Goal: Find contact information: Find contact information

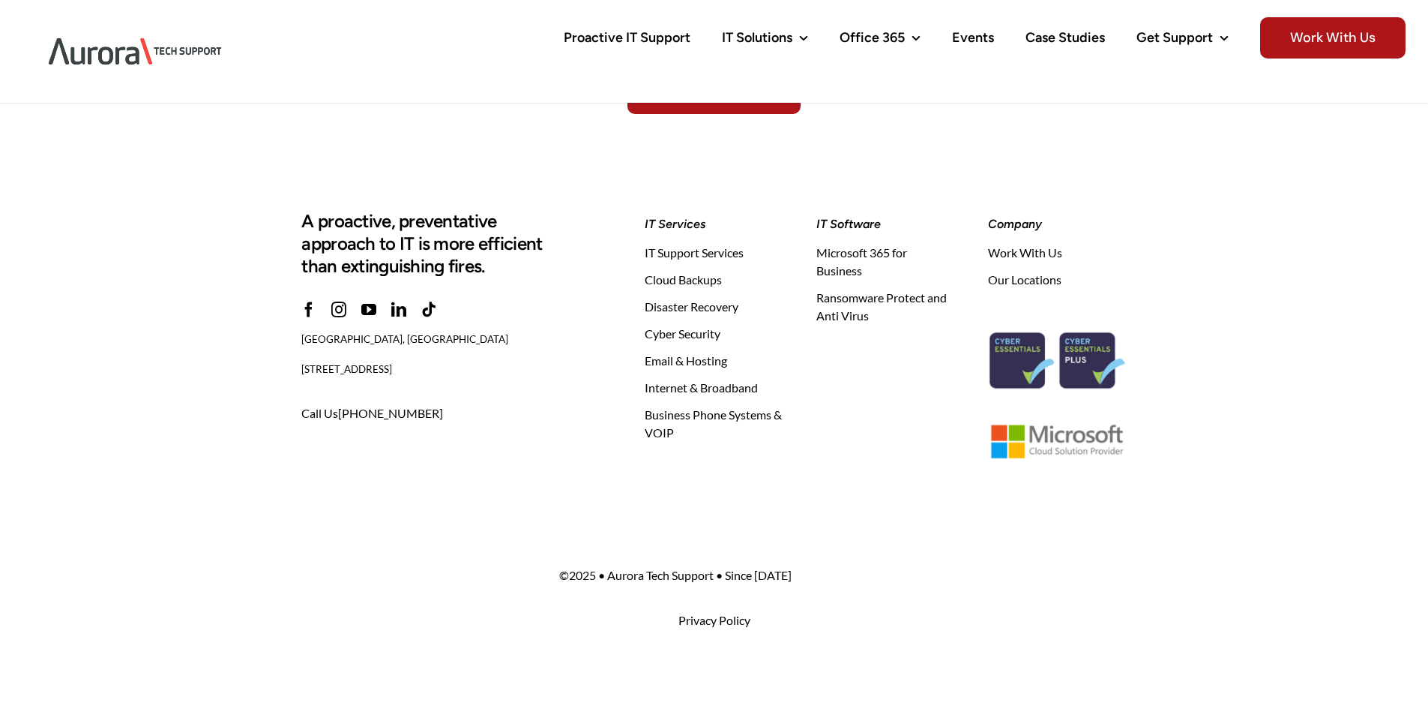
scroll to position [4737, 0]
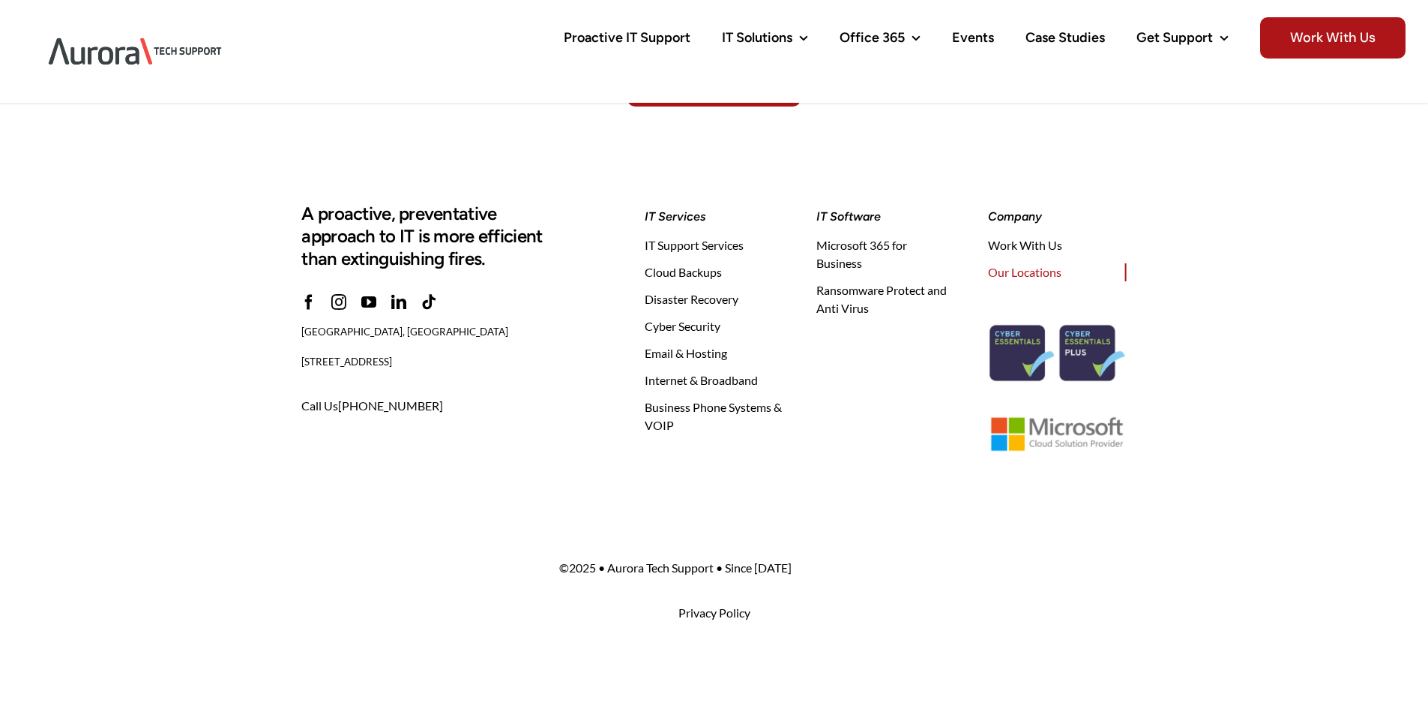
click at [1016, 274] on span "Our Locations" at bounding box center [1024, 272] width 73 height 18
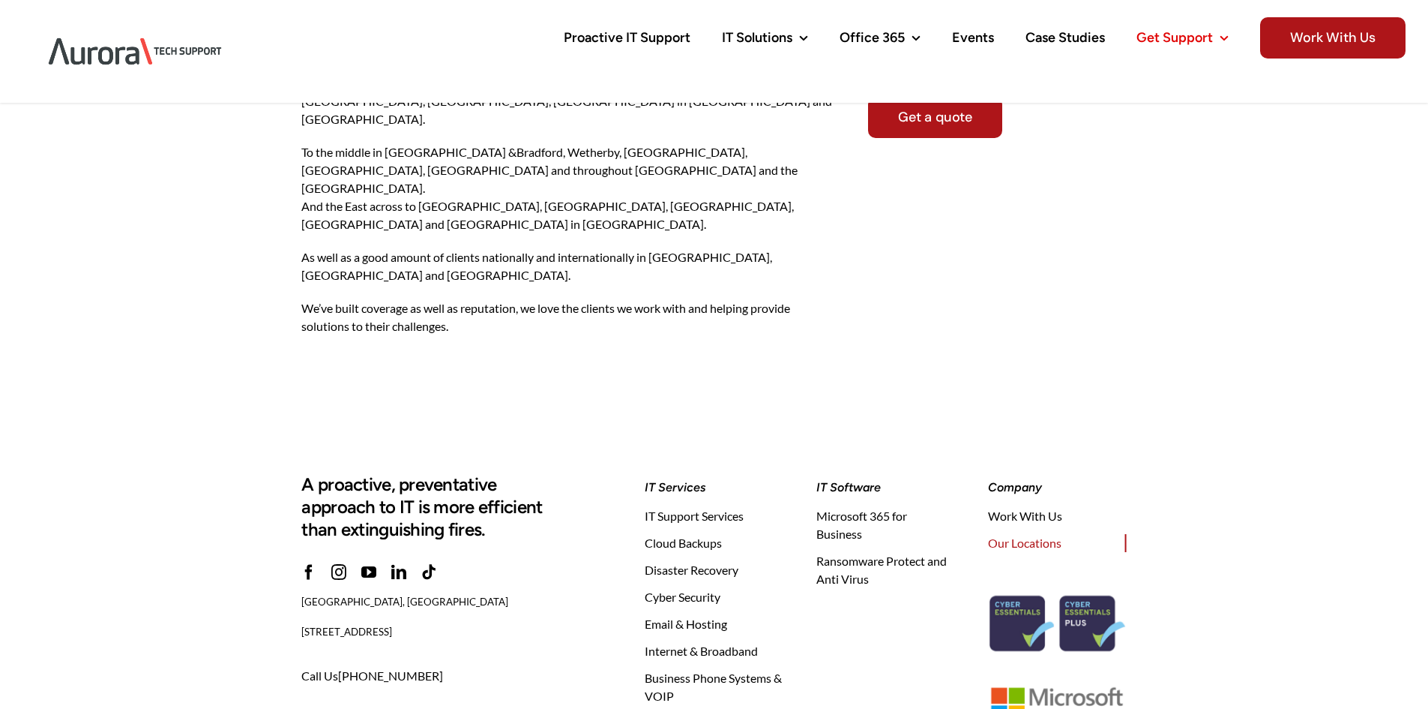
scroll to position [1500, 0]
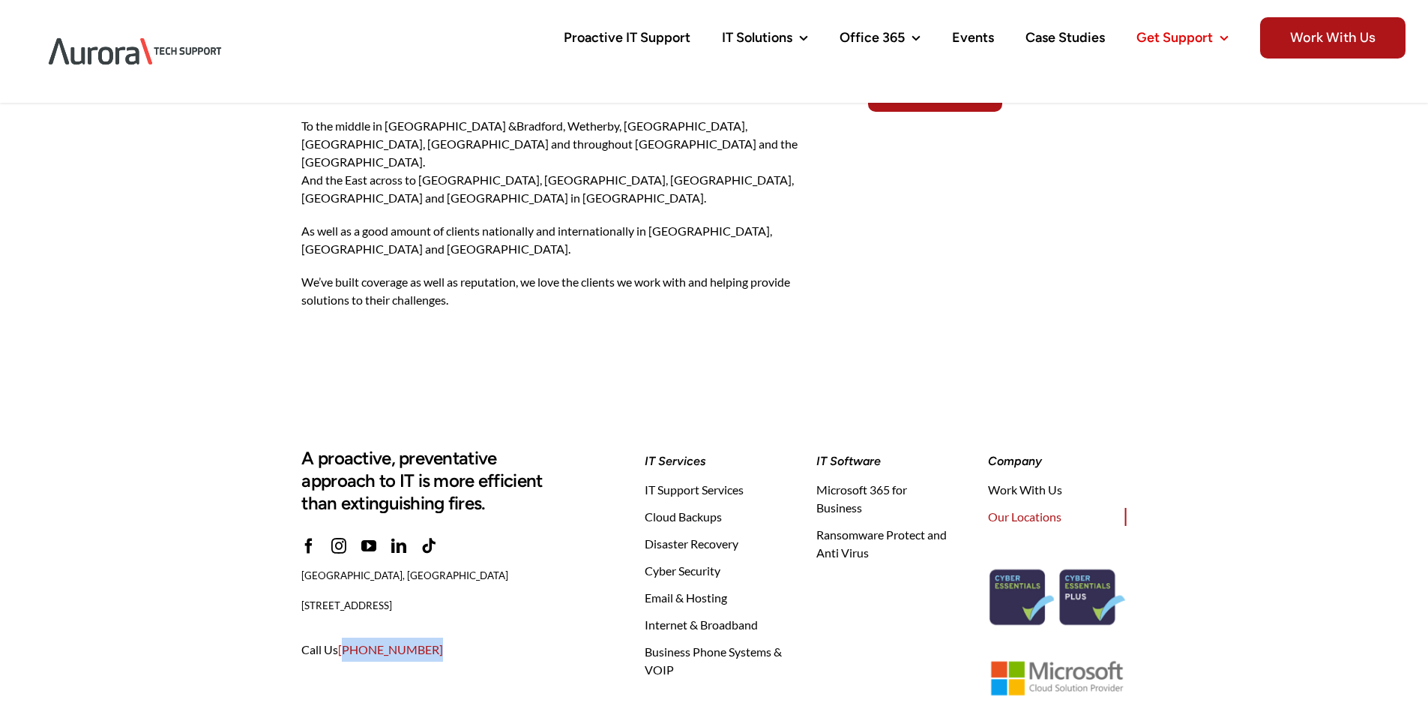
drag, startPoint x: 451, startPoint y: 532, endPoint x: 346, endPoint y: 524, distance: 105.3
click at [346, 637] on p "Call Us [PHONE_NUMBER]" at bounding box center [431, 649] width 261 height 24
copy link "0330) 2235401"
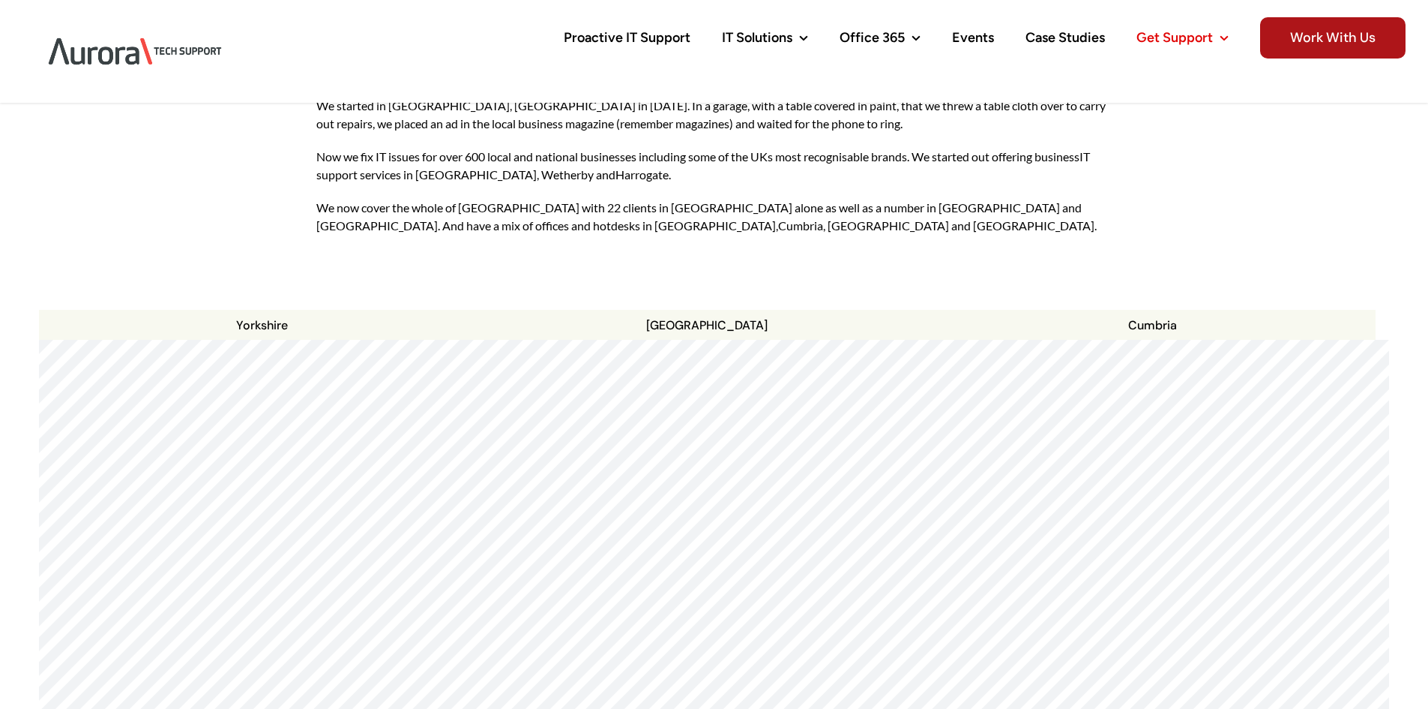
scroll to position [0, 0]
